Goal: Task Accomplishment & Management: Manage account settings

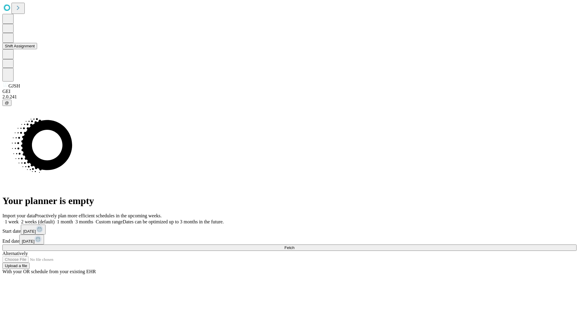
click at [37, 49] on button "Shift Assignment" at bounding box center [19, 46] width 35 height 6
